Goal: Task Accomplishment & Management: Manage account settings

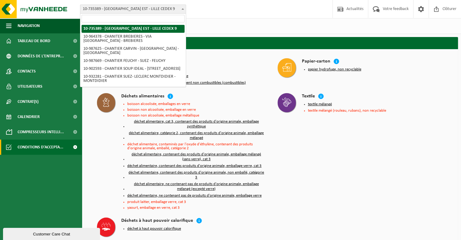
click at [170, 6] on span "10-735389 - [GEOGRAPHIC_DATA] EST - LILLE CEDEX 9" at bounding box center [133, 9] width 106 height 8
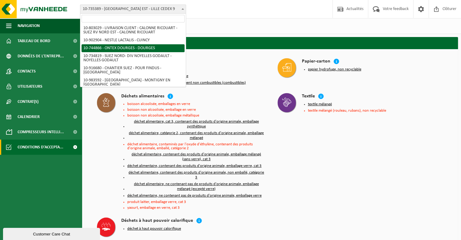
scroll to position [83, 0]
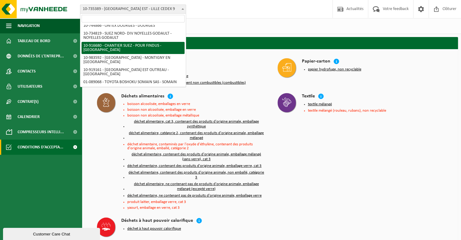
click at [226, 30] on div "Site(s) (15/15) Tout sélectionner Tout désélectionner Sélectionner les actifs S…" at bounding box center [271, 26] width 379 height 16
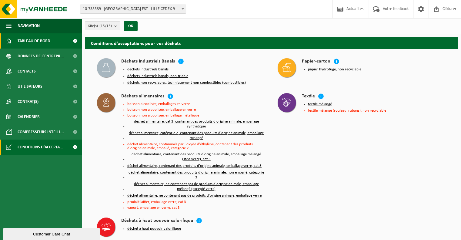
click at [45, 42] on span "Tableau de bord" at bounding box center [34, 40] width 33 height 15
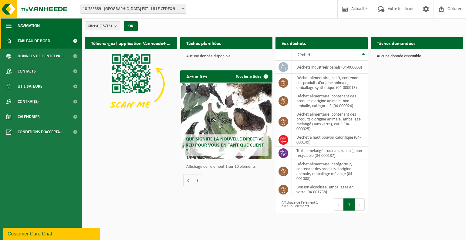
click at [9, 24] on span "button" at bounding box center [8, 25] width 5 height 15
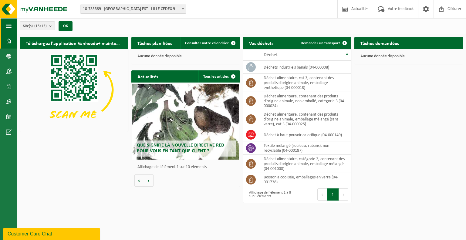
click at [9, 24] on span "button" at bounding box center [8, 25] width 5 height 15
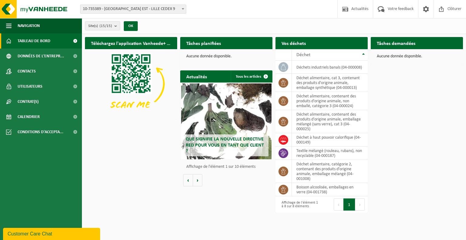
click at [35, 41] on span "Tableau de bord" at bounding box center [34, 40] width 33 height 15
click at [75, 42] on span at bounding box center [75, 40] width 14 height 15
click at [53, 103] on link "Contrat(s)" at bounding box center [41, 101] width 82 height 15
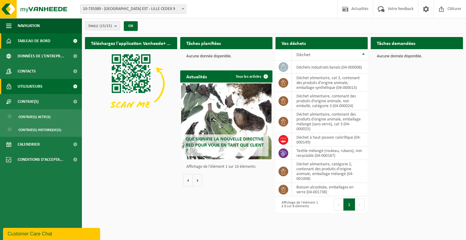
click at [55, 84] on link "Utilisateurs" at bounding box center [41, 86] width 82 height 15
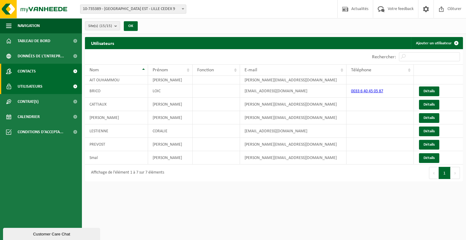
click at [55, 69] on link "Contacts" at bounding box center [41, 71] width 82 height 15
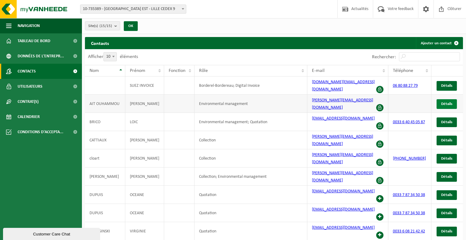
click at [448, 102] on span "Détails" at bounding box center [446, 104] width 11 height 4
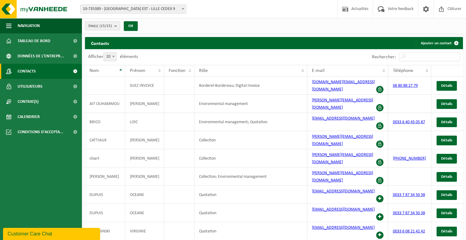
click at [49, 67] on link "Contacts" at bounding box center [41, 71] width 82 height 15
click at [72, 70] on span at bounding box center [75, 71] width 14 height 15
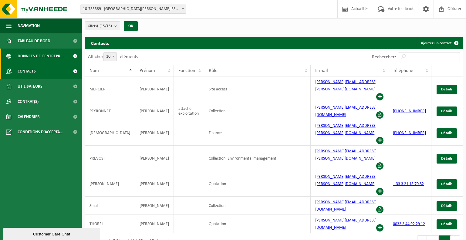
click at [50, 58] on span "Données de l'entrepr..." at bounding box center [41, 56] width 46 height 15
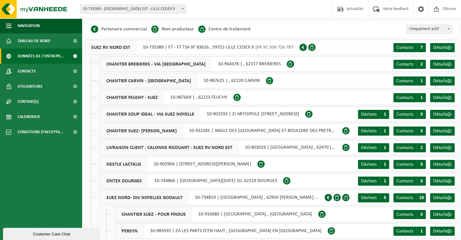
click at [302, 47] on span at bounding box center [303, 47] width 7 height 7
click at [447, 47] on span at bounding box center [449, 47] width 5 height 5
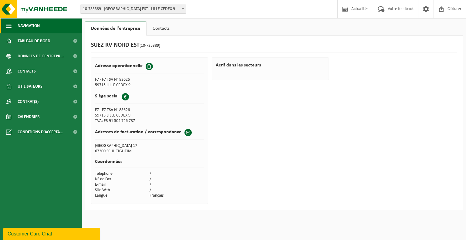
click at [7, 24] on span "button" at bounding box center [8, 25] width 5 height 15
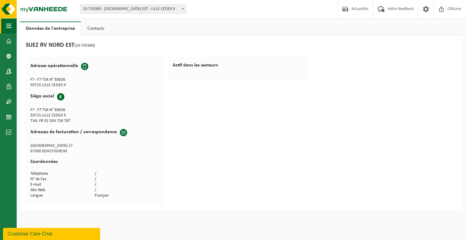
click at [7, 24] on span "button" at bounding box center [8, 25] width 5 height 15
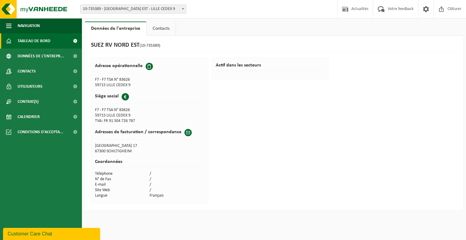
click at [30, 37] on span "Tableau de bord" at bounding box center [34, 40] width 33 height 15
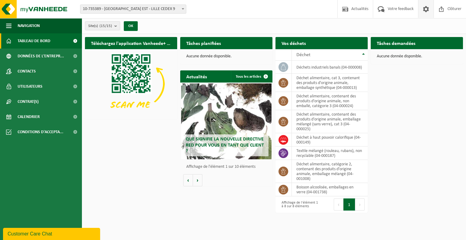
click at [425, 8] on span at bounding box center [425, 9] width 9 height 18
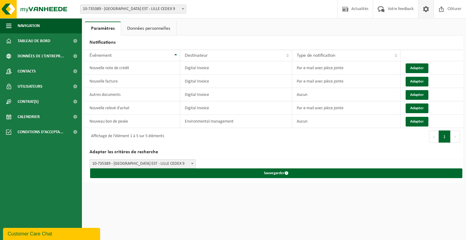
click at [425, 8] on span at bounding box center [425, 9] width 9 height 18
click at [71, 115] on span at bounding box center [75, 116] width 14 height 15
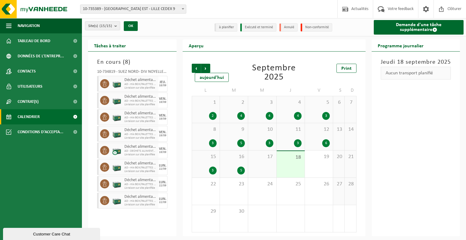
click at [208, 110] on div "1 2" at bounding box center [206, 109] width 28 height 27
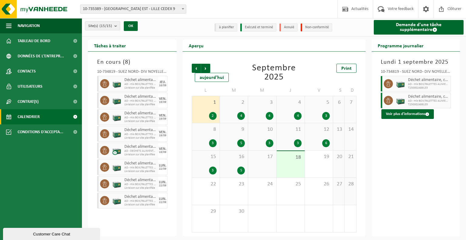
click at [243, 108] on div "2 4" at bounding box center [234, 109] width 28 height 27
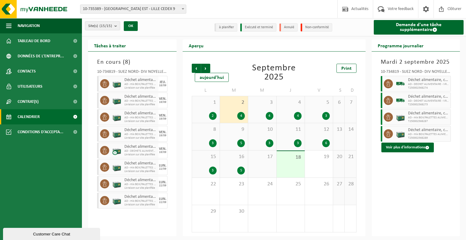
click at [261, 116] on div "4" at bounding box center [262, 116] width 22 height 8
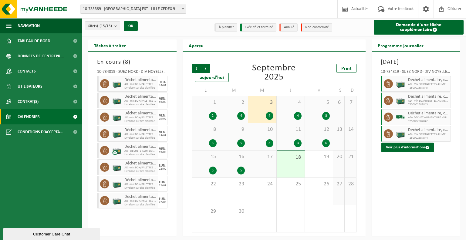
click at [281, 114] on div "4" at bounding box center [291, 116] width 22 height 8
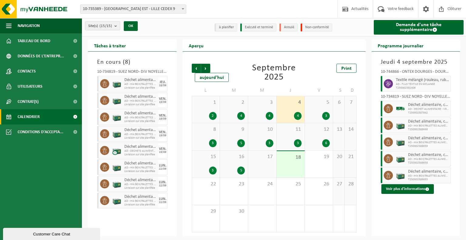
click at [323, 110] on div "5 3" at bounding box center [319, 109] width 28 height 27
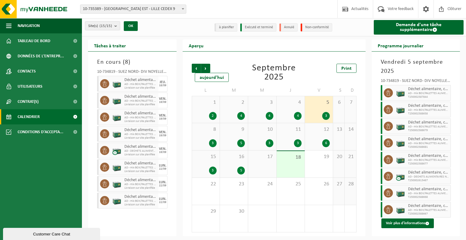
click at [291, 162] on div "18" at bounding box center [291, 164] width 28 height 26
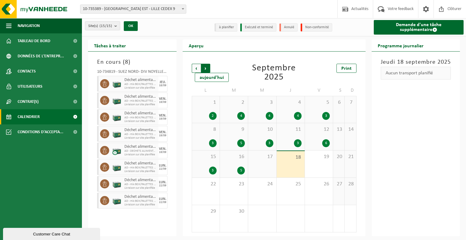
click at [195, 67] on span "Précédent" at bounding box center [196, 68] width 9 height 9
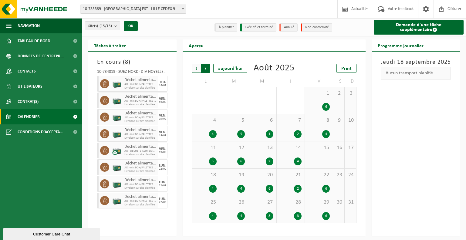
click at [197, 68] on span "Précédent" at bounding box center [196, 68] width 9 height 9
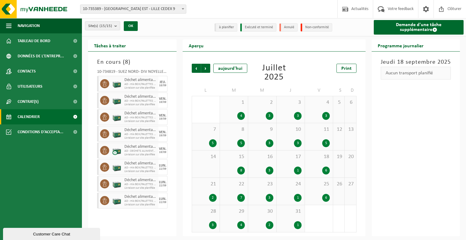
click at [197, 68] on span "Précédent" at bounding box center [196, 68] width 9 height 9
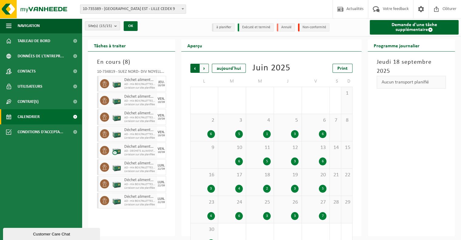
click at [206, 68] on span "Suivant" at bounding box center [204, 68] width 9 height 9
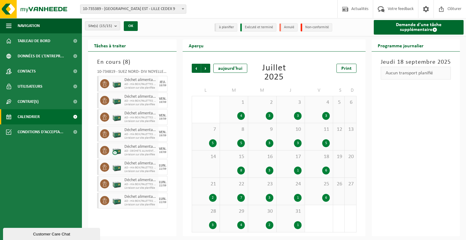
click at [206, 68] on span "Suivant" at bounding box center [205, 68] width 9 height 9
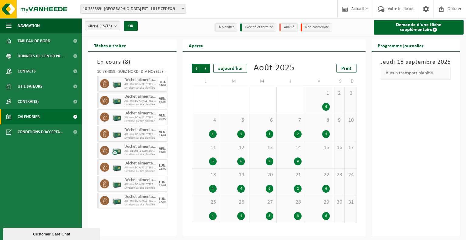
click at [206, 68] on span "Suivant" at bounding box center [205, 68] width 9 height 9
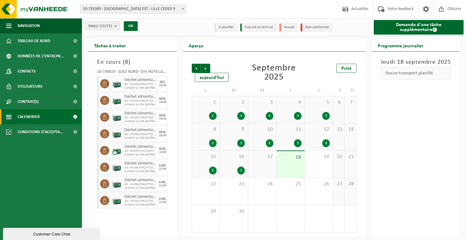
click at [317, 26] on li "Non-conformité" at bounding box center [316, 27] width 32 height 8
click at [72, 38] on span at bounding box center [75, 40] width 14 height 15
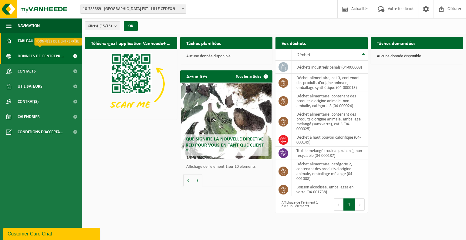
click at [52, 53] on span "Données de l'entrepr..." at bounding box center [41, 56] width 46 height 15
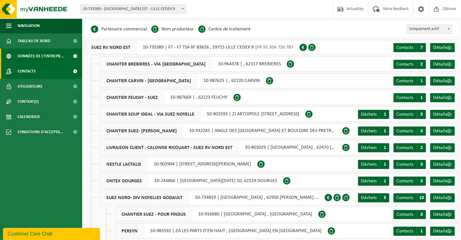
click at [29, 71] on span "Contacts" at bounding box center [27, 71] width 18 height 15
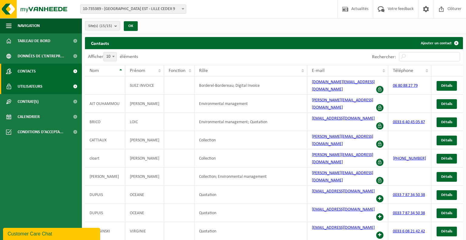
click at [33, 86] on span "Utilisateurs" at bounding box center [30, 86] width 25 height 15
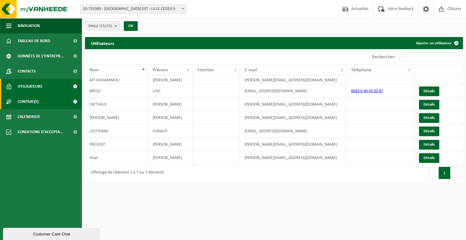
click at [36, 98] on span "Contrat(s)" at bounding box center [28, 101] width 21 height 15
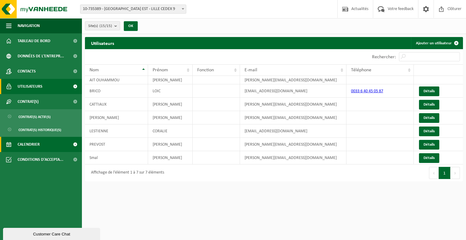
click at [41, 146] on link "Calendrier" at bounding box center [41, 144] width 82 height 15
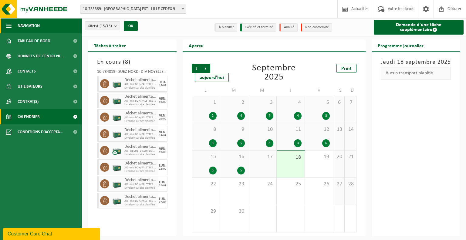
click at [11, 26] on span "button" at bounding box center [8, 25] width 5 height 15
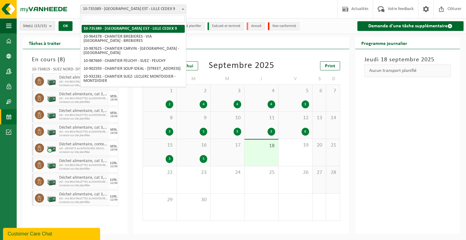
click at [129, 7] on span "10-735389 - [GEOGRAPHIC_DATA] EST - LILLE CEDEX 9" at bounding box center [133, 9] width 106 height 8
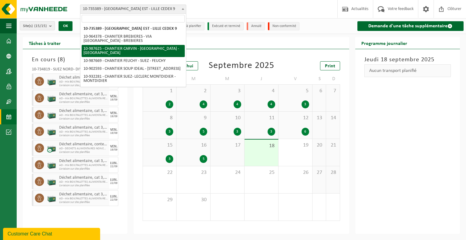
select select "167282"
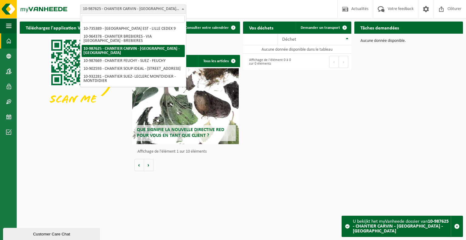
click at [144, 11] on span "10-987625 - CHANTIER CARVIN - [GEOGRAPHIC_DATA] - [GEOGRAPHIC_DATA]" at bounding box center [133, 9] width 106 height 8
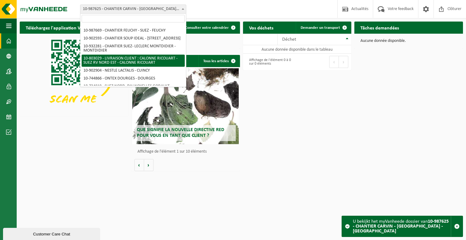
scroll to position [83, 0]
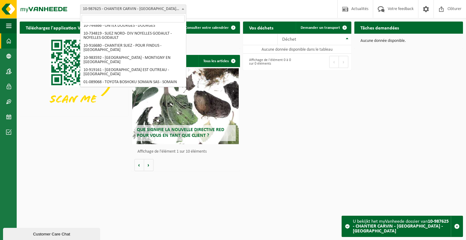
select select "95141"
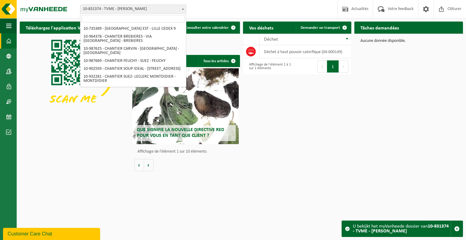
click at [147, 8] on span "10-831374 - TVME - [PERSON_NAME]" at bounding box center [133, 9] width 106 height 8
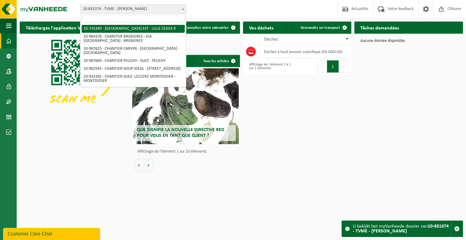
click at [143, 8] on span "10-831374 - TVME - [PERSON_NAME]" at bounding box center [133, 9] width 106 height 8
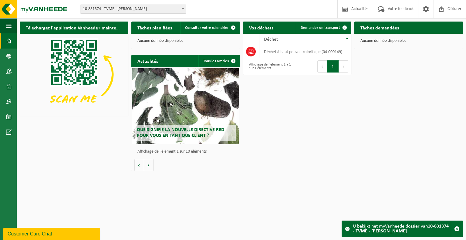
click at [143, 10] on span "10-831374 - TVME - [PERSON_NAME]" at bounding box center [133, 9] width 106 height 8
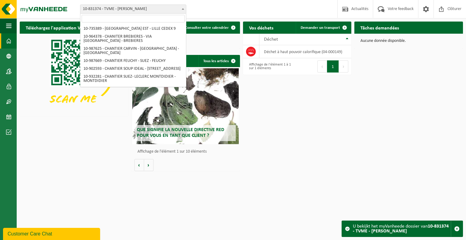
scroll to position [83, 0]
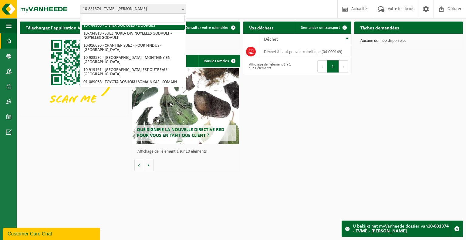
select select "5248"
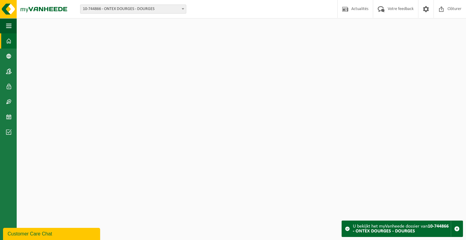
click at [141, 8] on span "10-744866 - ONTEX DOURGES - DOURGES" at bounding box center [133, 9] width 106 height 8
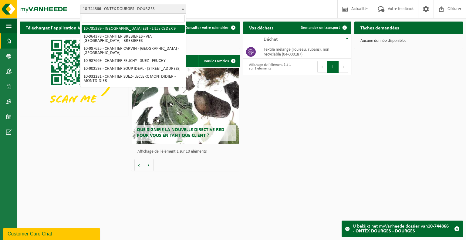
click at [191, 6] on div "Site: 10-735389 - SUEZ RV NORD EST - LILLE CEDEX 9 10-964378 - CHANITER BREBIER…" at bounding box center [135, 9] width 119 height 9
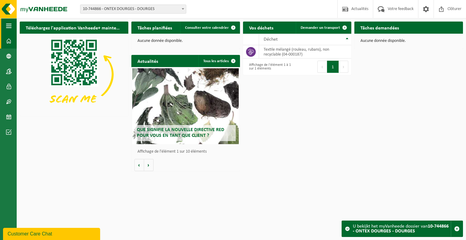
click at [6, 29] on span "button" at bounding box center [8, 25] width 5 height 15
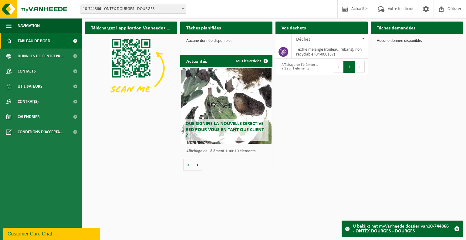
click at [44, 39] on span "Tableau de bord" at bounding box center [34, 40] width 33 height 15
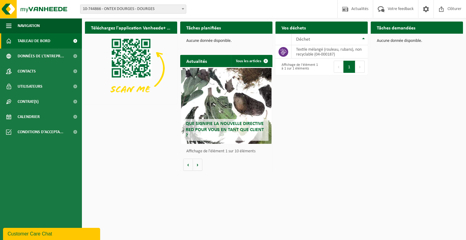
click at [136, 10] on span "10-744866 - ONTEX DOURGES - DOURGES" at bounding box center [133, 9] width 106 height 8
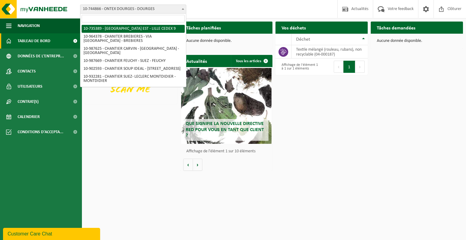
select select "95135"
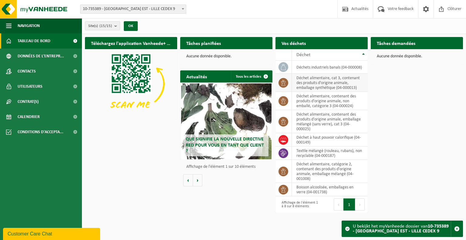
click at [285, 82] on icon at bounding box center [283, 83] width 6 height 6
click at [285, 68] on icon at bounding box center [283, 67] width 6 height 6
click at [300, 63] on td "déchets industriels banals (04-000008)" at bounding box center [330, 67] width 76 height 13
click at [301, 64] on td "déchets industriels banals (04-000008)" at bounding box center [330, 67] width 76 height 13
click at [319, 71] on td "déchets industriels banals (04-000008)" at bounding box center [330, 67] width 76 height 13
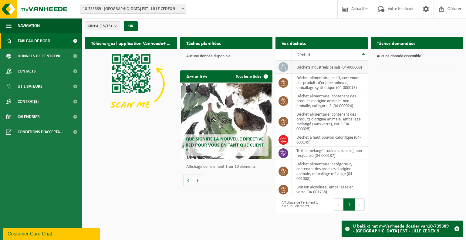
click at [319, 71] on td "déchets industriels banals (04-000008)" at bounding box center [330, 67] width 76 height 13
click at [281, 70] on span at bounding box center [283, 67] width 10 height 10
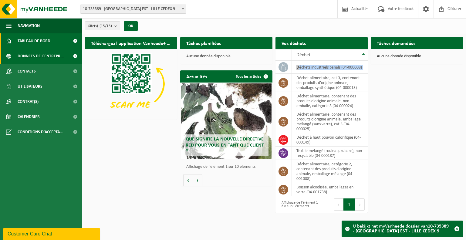
click at [4, 55] on link "Données de l'entrepr..." at bounding box center [41, 56] width 82 height 15
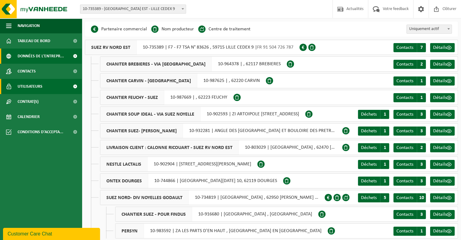
click at [31, 79] on span "Utilisateurs" at bounding box center [30, 86] width 25 height 15
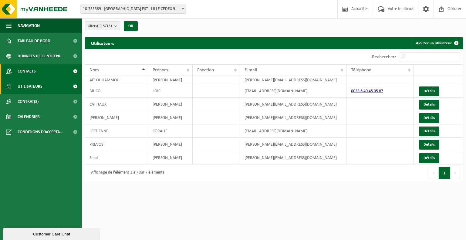
click at [35, 74] on span "Contacts" at bounding box center [27, 71] width 18 height 15
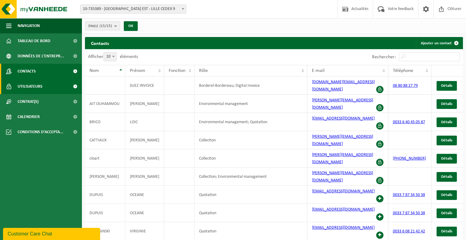
click at [39, 86] on span "Utilisateurs" at bounding box center [30, 86] width 25 height 15
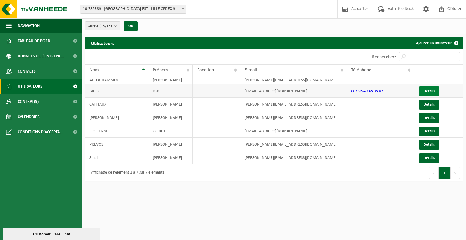
click at [427, 89] on link "Détails" at bounding box center [429, 91] width 20 height 10
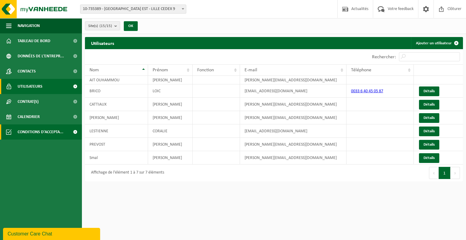
click at [35, 135] on span "Conditions d'accepta..." at bounding box center [41, 131] width 46 height 15
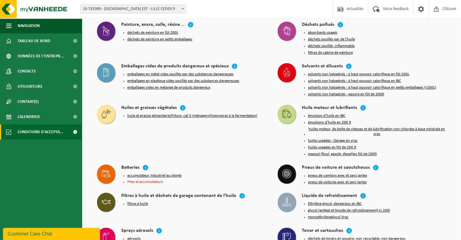
scroll to position [715, 0]
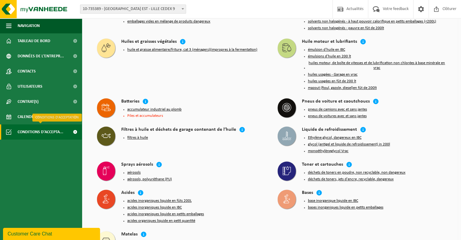
click at [77, 133] on span at bounding box center [75, 131] width 14 height 15
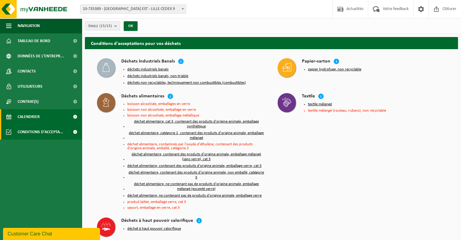
click at [72, 119] on span at bounding box center [75, 116] width 14 height 15
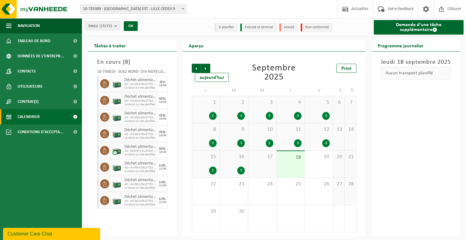
click at [207, 112] on div "1 2" at bounding box center [206, 109] width 28 height 27
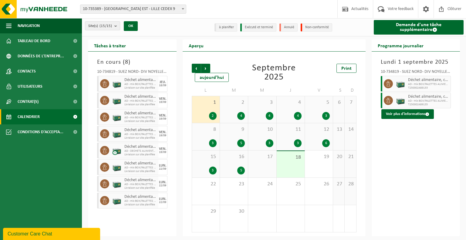
click at [388, 82] on icon at bounding box center [387, 83] width 5 height 5
click at [426, 113] on span at bounding box center [427, 114] width 4 height 4
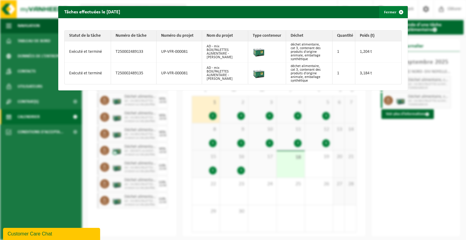
click at [395, 11] on span "button" at bounding box center [401, 12] width 12 height 12
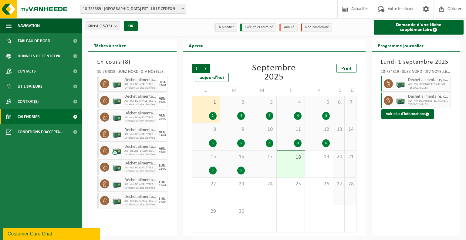
click at [316, 139] on div "12 6" at bounding box center [319, 136] width 28 height 27
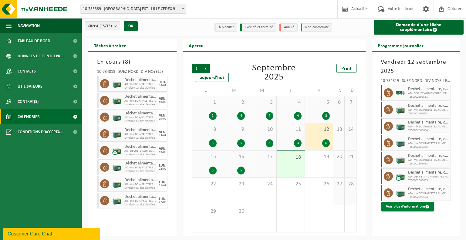
click at [409, 208] on button "Voir plus d'informations" at bounding box center [407, 207] width 52 height 10
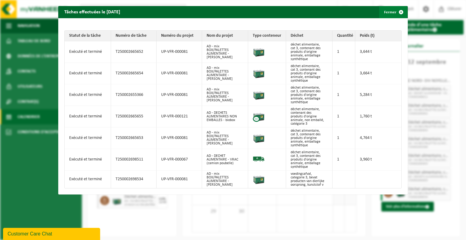
click at [397, 12] on span "button" at bounding box center [401, 12] width 12 height 12
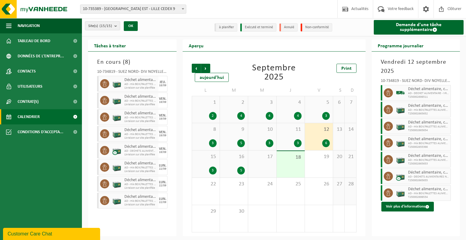
click at [210, 164] on div "15 3" at bounding box center [206, 163] width 28 height 27
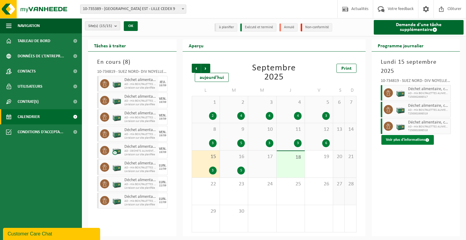
click at [401, 135] on button "Voir plus d'informations" at bounding box center [407, 140] width 52 height 10
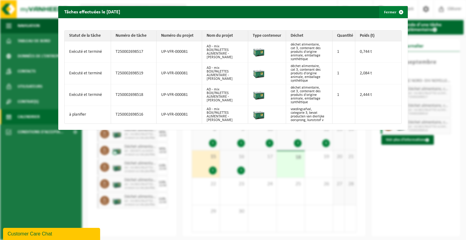
click at [397, 10] on span "button" at bounding box center [401, 12] width 12 height 12
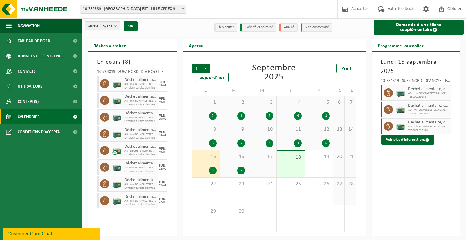
click at [115, 25] on b "submit" at bounding box center [116, 26] width 5 height 8
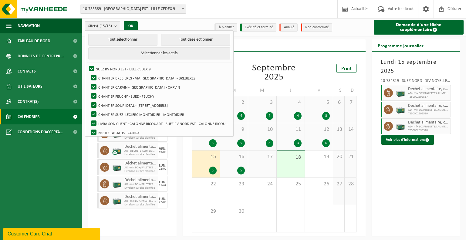
click at [163, 23] on div "Site(s) (15/15) Tout sélectionner Tout désélectionner Sélectionner les actifs S…" at bounding box center [130, 26] width 96 height 15
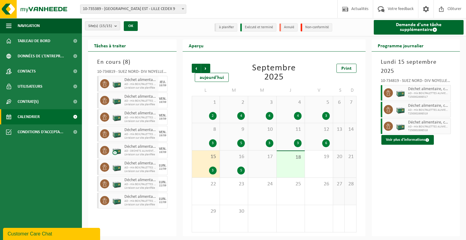
click at [234, 162] on div "16 5" at bounding box center [234, 163] width 28 height 27
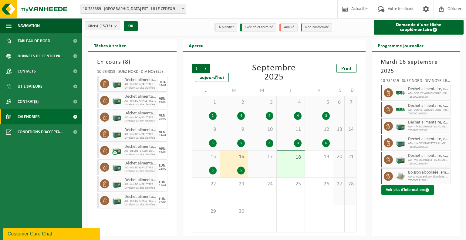
click at [413, 188] on button "Voir plus d'informations" at bounding box center [407, 190] width 52 height 10
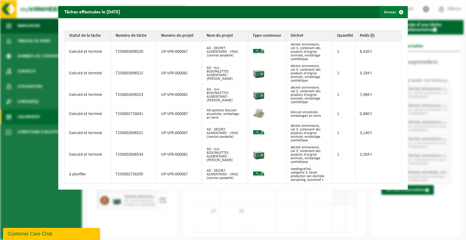
click at [398, 11] on span "button" at bounding box center [401, 12] width 12 height 12
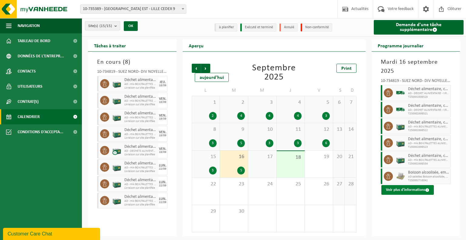
click at [412, 191] on button "Voir plus d'informations" at bounding box center [407, 190] width 52 height 10
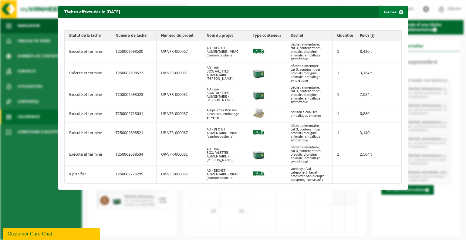
click at [400, 12] on span "button" at bounding box center [401, 12] width 12 height 12
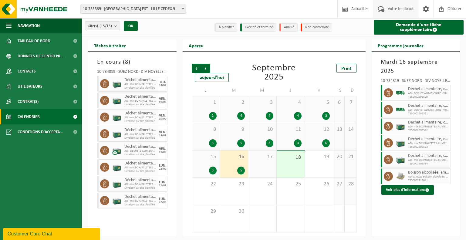
click at [400, 6] on span "Votre feedback" at bounding box center [400, 9] width 29 height 18
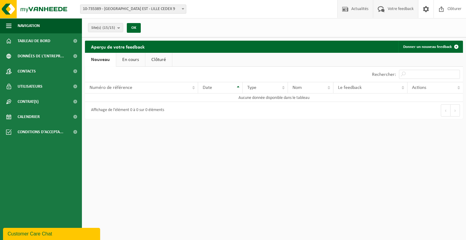
click at [353, 9] on span "Actualités" at bounding box center [360, 9] width 20 height 18
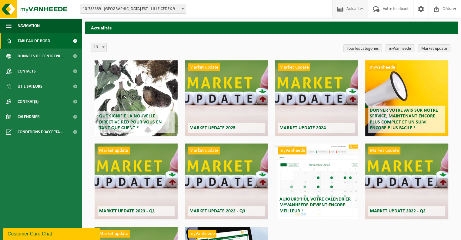
click at [7, 37] on span at bounding box center [8, 40] width 5 height 15
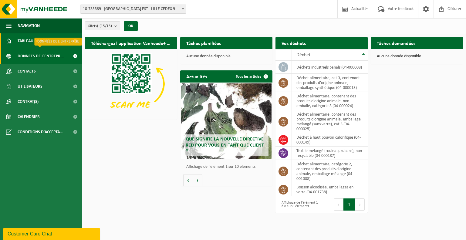
click at [52, 49] on span "Données de l'entrepr..." at bounding box center [41, 56] width 46 height 15
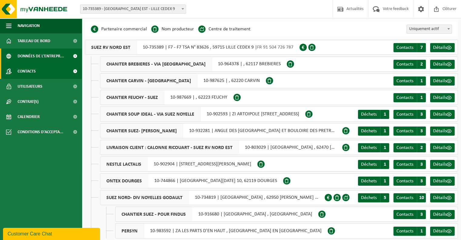
click at [52, 64] on link "Contacts" at bounding box center [41, 71] width 82 height 15
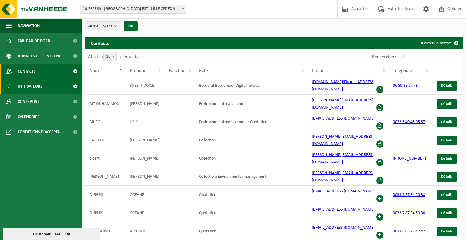
click at [57, 85] on link "Utilisateurs" at bounding box center [41, 86] width 82 height 15
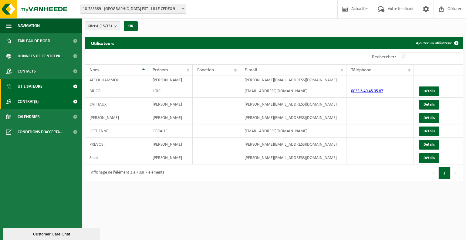
click at [59, 98] on link "Contrat(s)" at bounding box center [41, 101] width 82 height 15
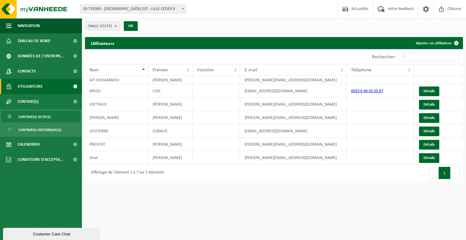
click at [57, 118] on link "Contrat(s) actif(s)" at bounding box center [41, 117] width 79 height 12
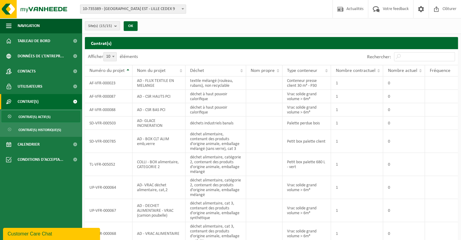
click at [62, 129] on link "Contrat(s) historique(s)" at bounding box center [41, 130] width 79 height 12
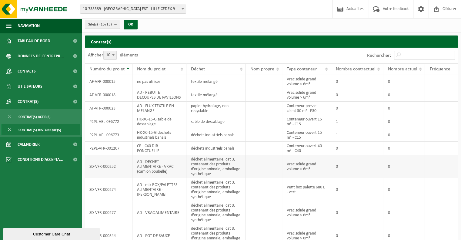
scroll to position [28, 0]
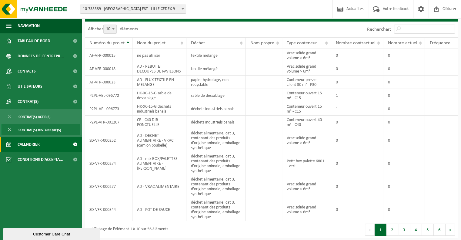
click at [41, 143] on link "Calendrier" at bounding box center [41, 144] width 82 height 15
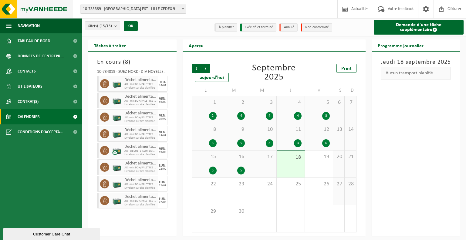
click at [11, 6] on img at bounding box center [36, 9] width 73 height 18
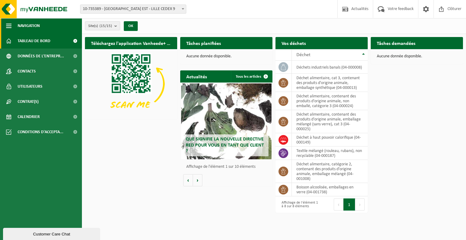
click at [49, 24] on button "Navigation" at bounding box center [41, 25] width 82 height 15
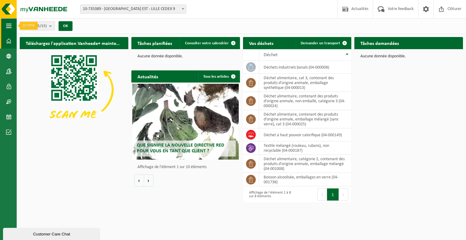
click at [10, 26] on span "button" at bounding box center [8, 25] width 5 height 15
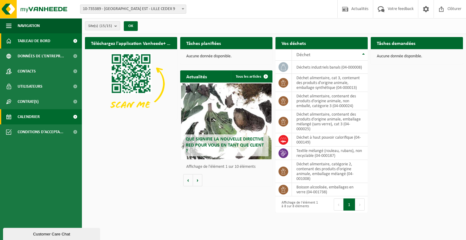
click at [48, 115] on link "Calendrier" at bounding box center [41, 116] width 82 height 15
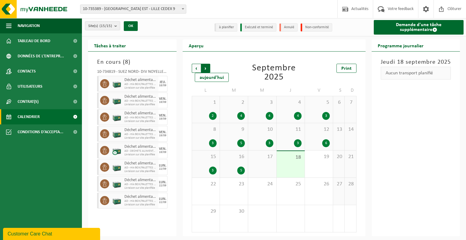
click at [196, 69] on span "Précédent" at bounding box center [196, 68] width 9 height 9
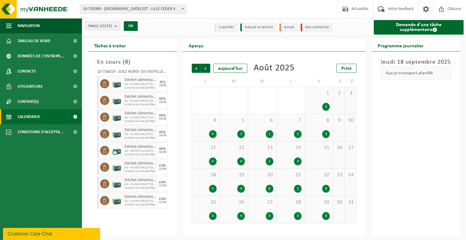
click at [196, 69] on span "Précédent" at bounding box center [196, 68] width 9 height 9
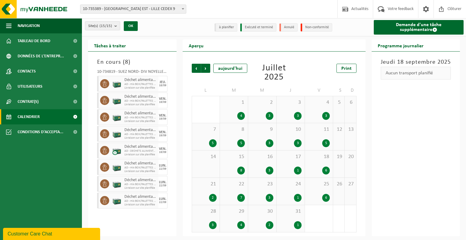
click at [196, 69] on span "Précédent" at bounding box center [196, 68] width 9 height 9
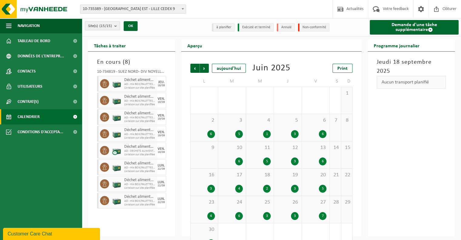
click at [196, 69] on span "Précédent" at bounding box center [194, 68] width 9 height 9
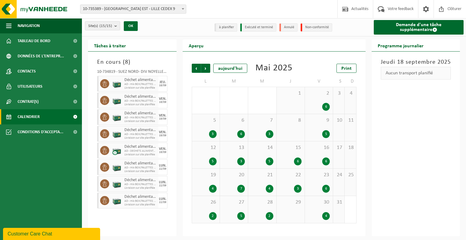
click at [196, 69] on span "Précédent" at bounding box center [196, 68] width 9 height 9
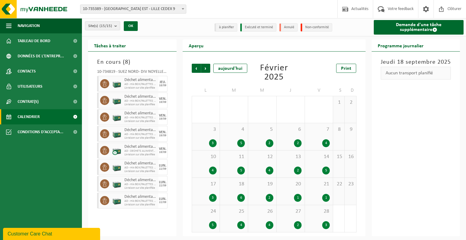
click at [196, 69] on span "Précédent" at bounding box center [196, 68] width 9 height 9
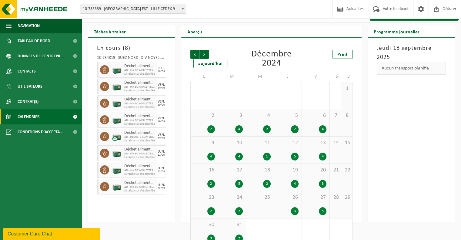
scroll to position [26, 0]
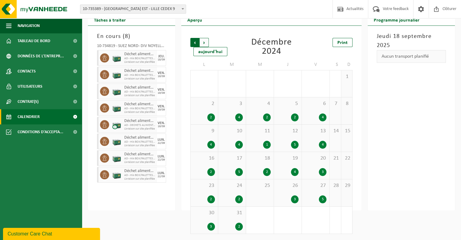
click at [207, 43] on span "Suivant" at bounding box center [204, 42] width 9 height 9
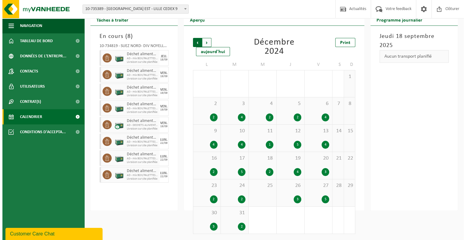
scroll to position [0, 0]
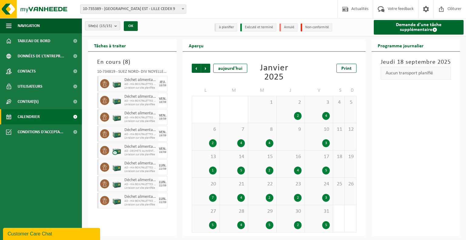
click at [294, 28] on li "Annulé" at bounding box center [288, 27] width 18 height 8
click at [312, 26] on li "Non-conformité" at bounding box center [316, 27] width 32 height 8
click at [279, 28] on li "Annulé" at bounding box center [288, 27] width 18 height 8
drag, startPoint x: 236, startPoint y: 126, endPoint x: 412, endPoint y: 142, distance: 176.9
drag, startPoint x: 412, startPoint y: 142, endPoint x: 448, endPoint y: 120, distance: 41.2
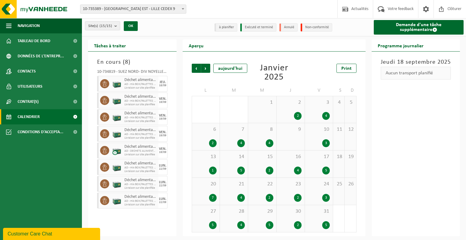
click at [448, 120] on div "Jeudi 18 septembre 2025 Aucun transport planifié" at bounding box center [415, 144] width 89 height 185
click at [322, 116] on div "4" at bounding box center [326, 116] width 8 height 8
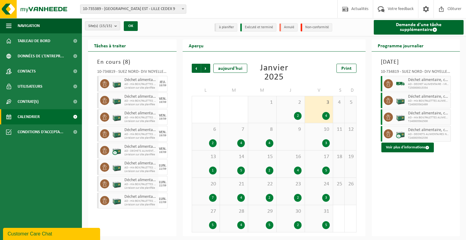
click at [319, 135] on div "10 3" at bounding box center [319, 136] width 28 height 27
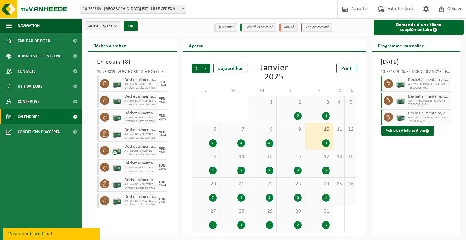
click at [318, 161] on div "17 5" at bounding box center [319, 163] width 28 height 27
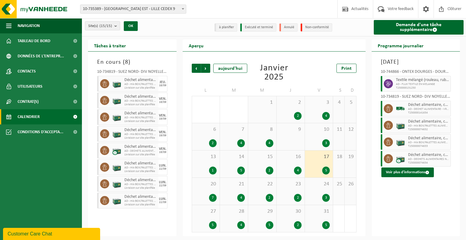
click at [408, 79] on span "Textile mélangé (rouleau, rubans), non recyclable" at bounding box center [422, 80] width 53 height 5
click at [465, 128] on div "Tâches à traiter En cours ( 8 ) 10-734819 - SUEZ NORD- DIV NOYELLES GODAULT - N…" at bounding box center [274, 137] width 384 height 197
click at [325, 181] on span "24" at bounding box center [319, 184] width 22 height 7
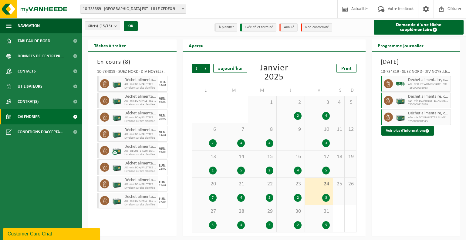
click at [292, 194] on div "23 2" at bounding box center [291, 191] width 28 height 27
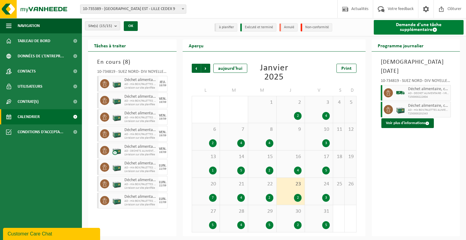
click at [432, 29] on span at bounding box center [434, 29] width 5 height 5
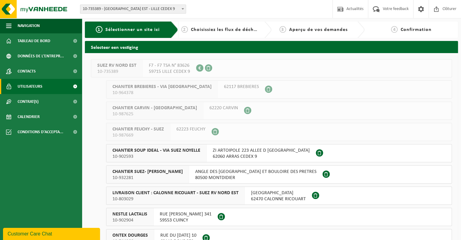
click at [15, 87] on link "Utilisateurs" at bounding box center [41, 86] width 82 height 15
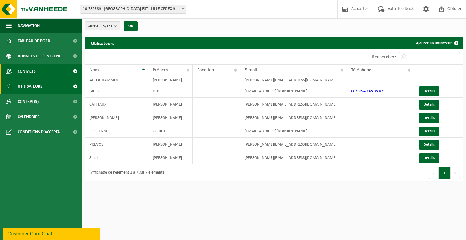
click at [23, 69] on span "Contacts" at bounding box center [27, 71] width 18 height 15
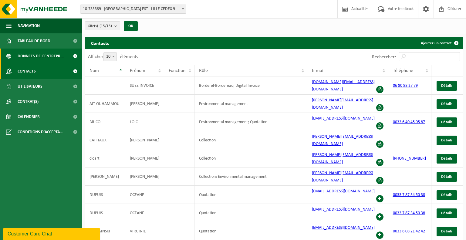
click at [27, 56] on span "Données de l'entrepr..." at bounding box center [41, 56] width 46 height 15
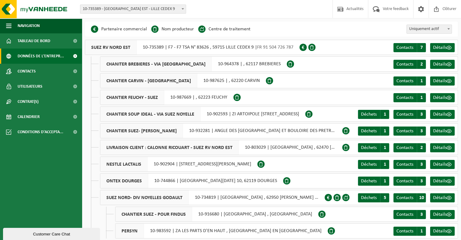
click at [94, 29] on span at bounding box center [94, 28] width 7 height 7
click at [8, 38] on span at bounding box center [8, 40] width 5 height 15
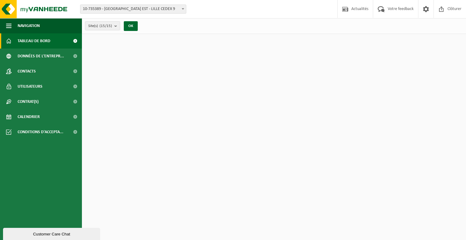
click at [77, 40] on span at bounding box center [75, 40] width 14 height 15
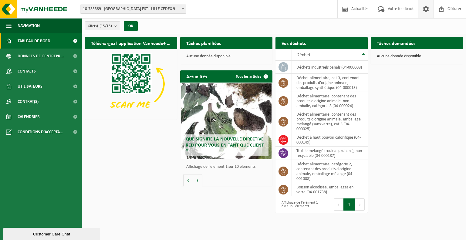
click at [426, 8] on span at bounding box center [425, 9] width 9 height 18
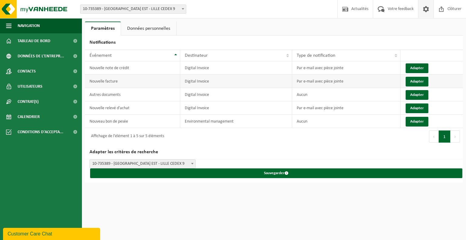
click at [176, 82] on td "Nouvelle facture" at bounding box center [132, 81] width 95 height 13
click at [144, 26] on link "Données personnelles" at bounding box center [148, 29] width 55 height 14
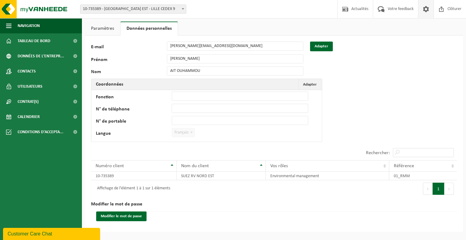
click at [114, 26] on link "Paramètres" at bounding box center [102, 29] width 35 height 14
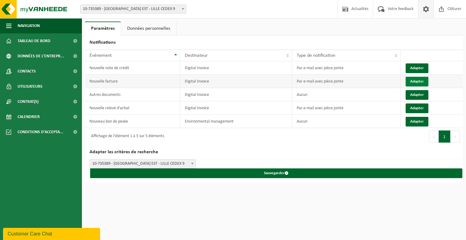
click at [421, 80] on button "Adapter" at bounding box center [416, 82] width 23 height 10
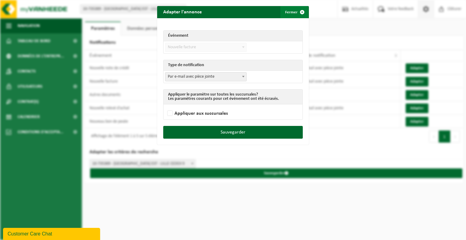
click at [300, 12] on span "submit" at bounding box center [302, 12] width 12 height 12
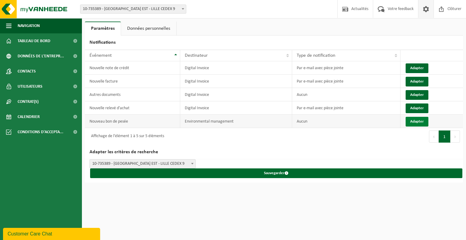
click at [422, 119] on button "Adapter" at bounding box center [416, 122] width 23 height 10
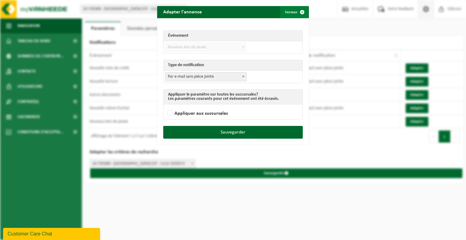
click at [296, 13] on span "submit" at bounding box center [302, 12] width 12 height 12
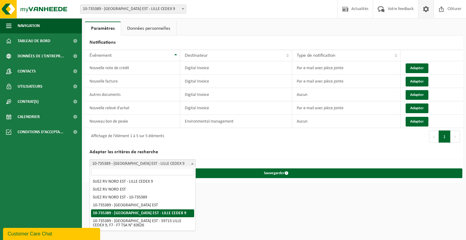
click at [166, 161] on span "10-735389 - [GEOGRAPHIC_DATA] EST - LILLE CEDEX 9" at bounding box center [143, 163] width 106 height 8
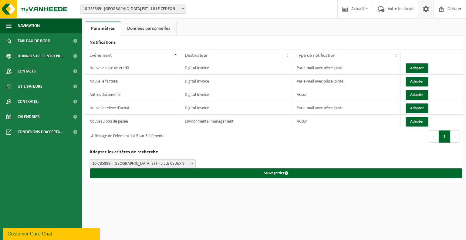
click at [166, 161] on span "10-735389 - [GEOGRAPHIC_DATA] EST - LILLE CEDEX 9" at bounding box center [143, 163] width 106 height 8
click at [411, 103] on button "Adapter" at bounding box center [416, 108] width 23 height 10
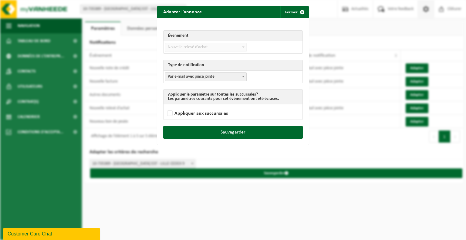
click at [199, 49] on span "Nouvelle relevé d'achat" at bounding box center [205, 47] width 81 height 8
click at [203, 36] on th "Événement" at bounding box center [232, 36] width 139 height 11
click at [204, 78] on span "Par e-mail avec pièce jointe" at bounding box center [205, 76] width 81 height 8
click at [300, 13] on span "submit" at bounding box center [302, 12] width 12 height 12
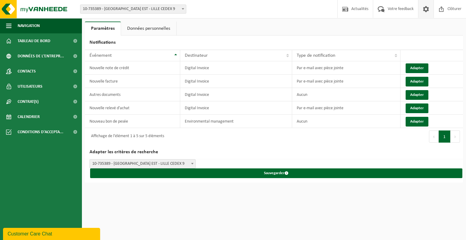
click at [156, 29] on link "Données personnelles" at bounding box center [148, 29] width 55 height 14
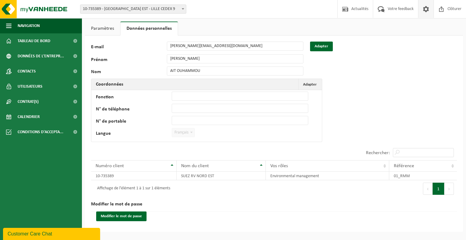
click at [105, 28] on link "Paramètres" at bounding box center [102, 29] width 35 height 14
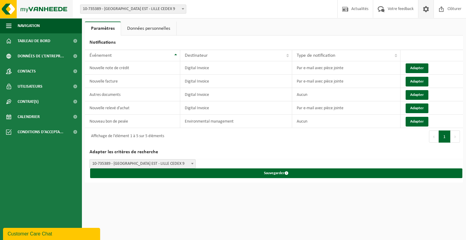
click at [12, 8] on img at bounding box center [36, 9] width 73 height 18
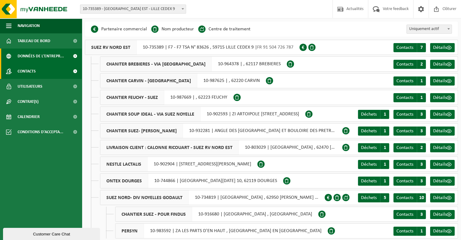
click at [33, 74] on span "Contacts" at bounding box center [27, 71] width 18 height 15
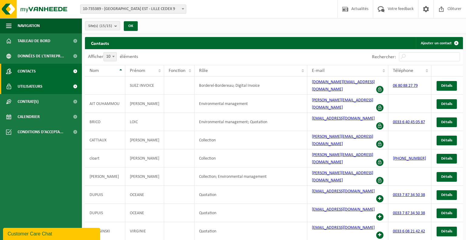
click at [35, 86] on span "Utilisateurs" at bounding box center [30, 86] width 25 height 15
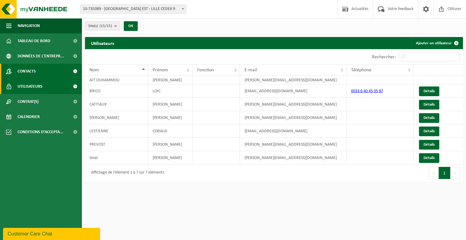
click at [37, 75] on link "Contacts" at bounding box center [41, 71] width 82 height 15
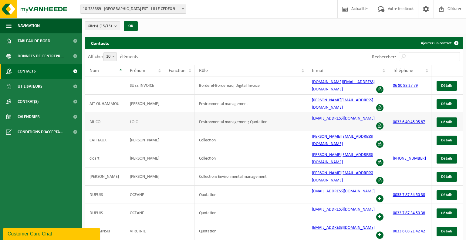
click at [377, 122] on span at bounding box center [379, 125] width 7 height 7
click at [378, 122] on span at bounding box center [379, 125] width 7 height 7
click at [441, 120] on span "Détails" at bounding box center [446, 122] width 11 height 4
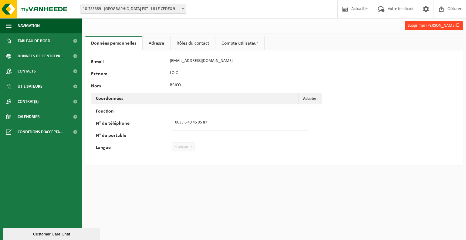
click at [433, 28] on button "Supprimer Loic Brico" at bounding box center [433, 25] width 58 height 9
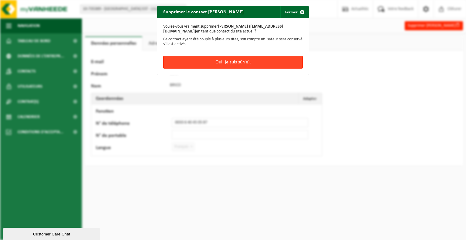
click at [228, 62] on button "Oui, je suis sûr(e)." at bounding box center [232, 62] width 139 height 13
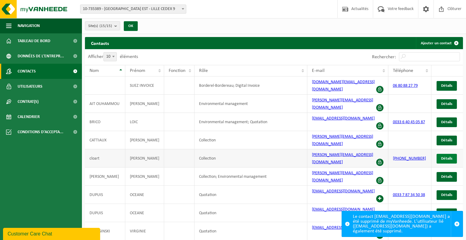
click at [445, 156] on span "Détails" at bounding box center [446, 158] width 11 height 4
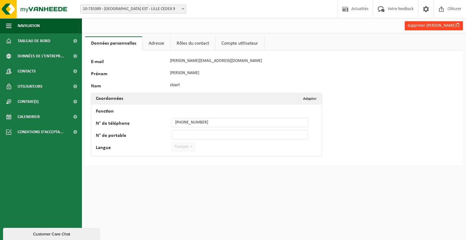
click at [430, 27] on button "Supprimer [PERSON_NAME]" at bounding box center [433, 25] width 58 height 9
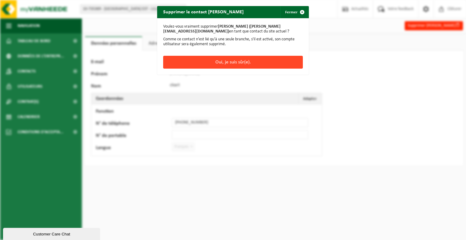
click at [256, 63] on button "Oui, je suis sûr(e)." at bounding box center [232, 62] width 139 height 13
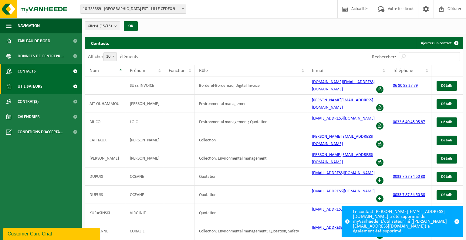
click at [69, 85] on span at bounding box center [75, 86] width 14 height 15
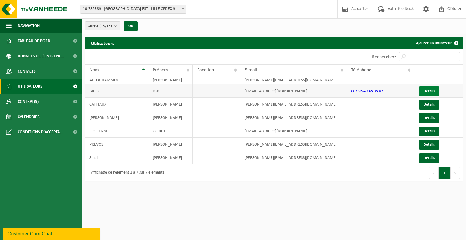
click at [431, 91] on link "Détails" at bounding box center [429, 91] width 20 height 10
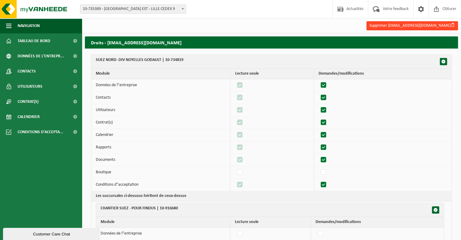
click at [429, 26] on button "Supprimer [EMAIL_ADDRESS][DOMAIN_NAME]" at bounding box center [413, 25] width 92 height 9
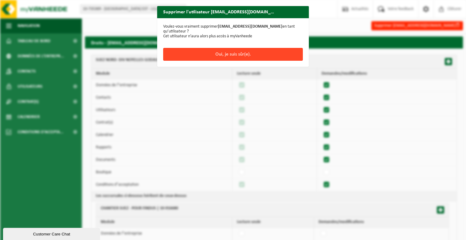
click at [246, 49] on button "Oui, je suis sûr(e)." at bounding box center [232, 54] width 139 height 13
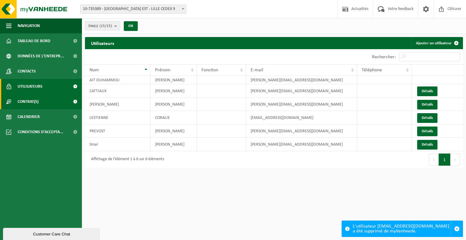
click at [63, 105] on link "Contrat(s)" at bounding box center [41, 101] width 82 height 15
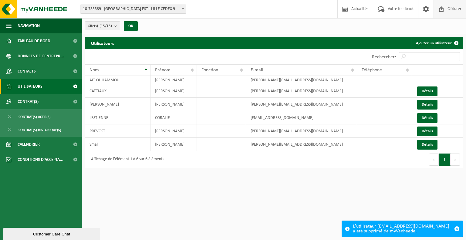
click at [455, 12] on span "Clôturer" at bounding box center [454, 9] width 17 height 18
